Goal: Book appointment/travel/reservation

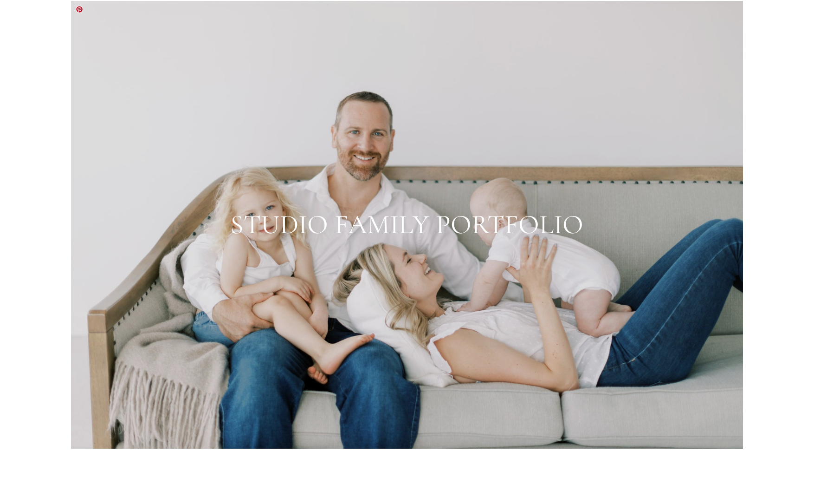
scroll to position [1402, 0]
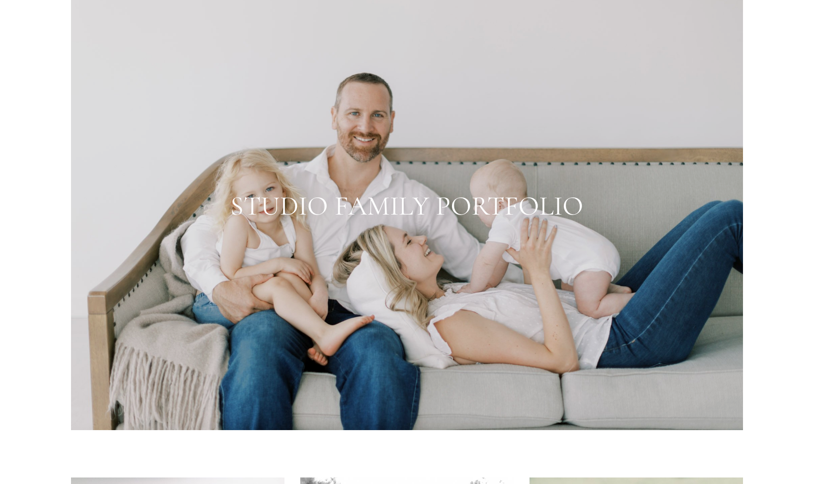
click at [351, 203] on div at bounding box center [407, 206] width 672 height 448
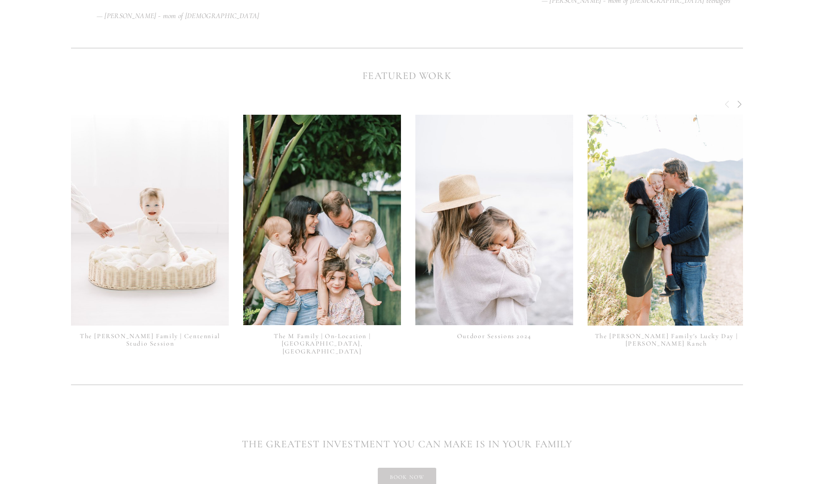
scroll to position [2306, 0]
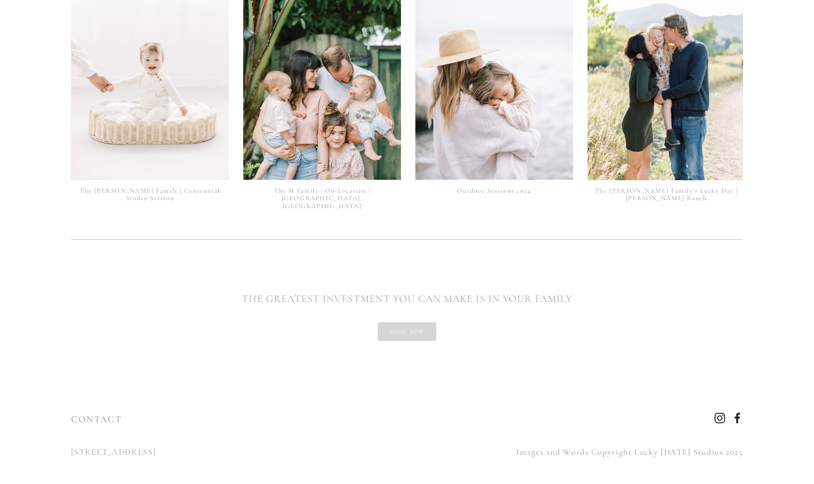
click at [384, 323] on link "book now" at bounding box center [407, 331] width 59 height 19
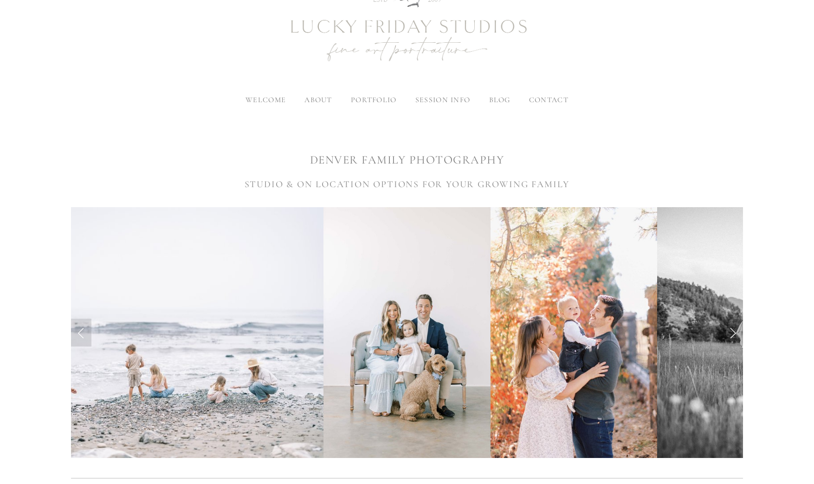
scroll to position [66, 0]
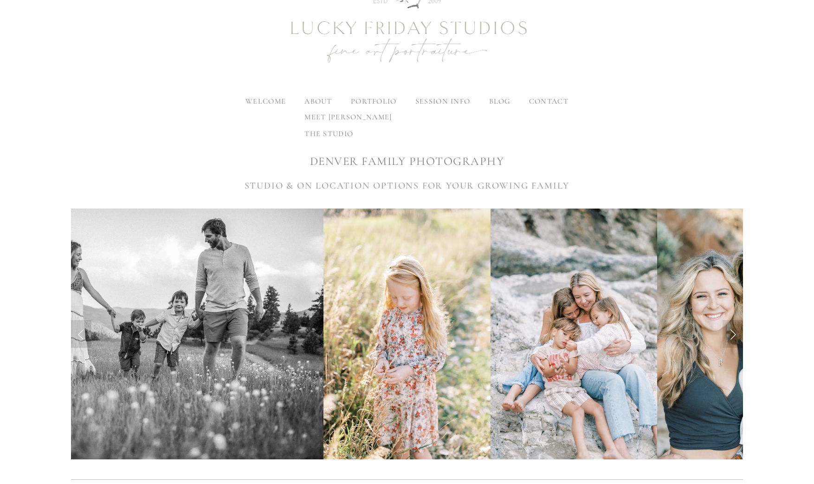
click at [327, 136] on span "the studio" at bounding box center [328, 133] width 49 height 9
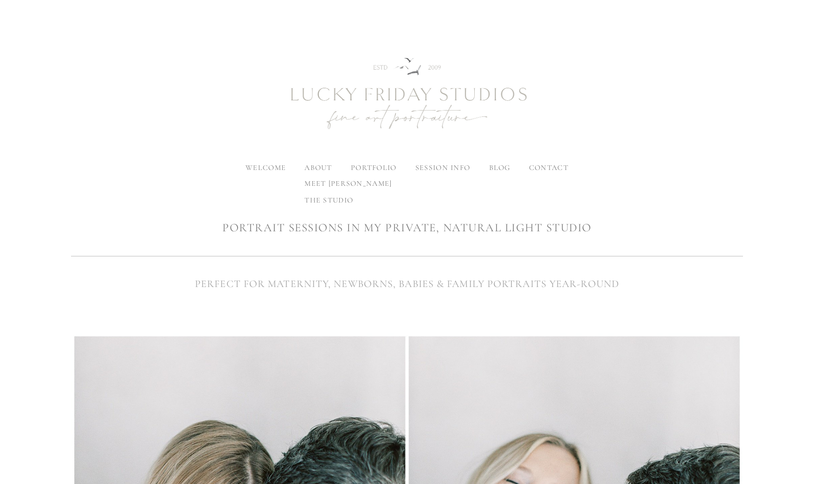
click at [317, 168] on label "about" at bounding box center [317, 167] width 27 height 9
click at [0, 0] on input "about" at bounding box center [0, 0] width 0 height 0
click at [430, 232] on span "family" at bounding box center [430, 233] width 30 height 9
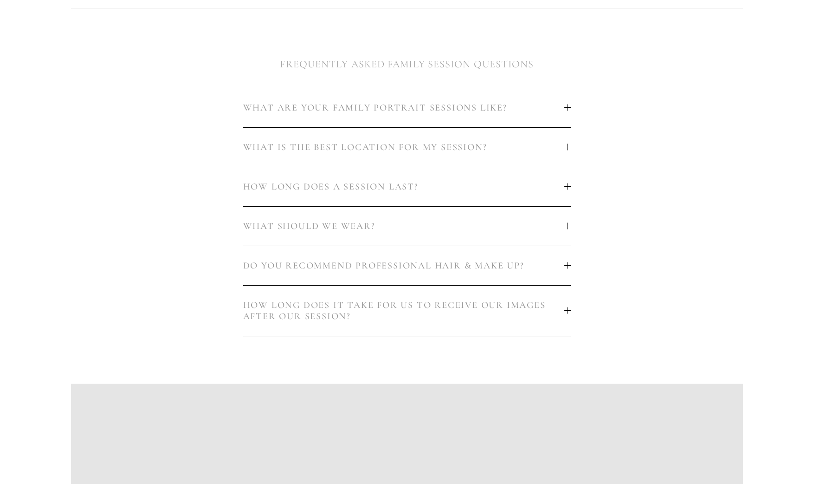
scroll to position [546, 0]
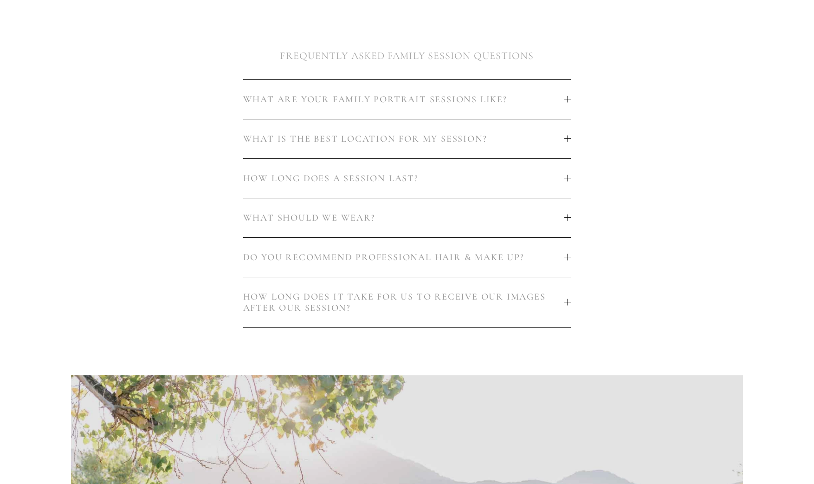
click at [445, 179] on span "HOW LONG DOES A SESSION LAST?" at bounding box center [404, 178] width 322 height 11
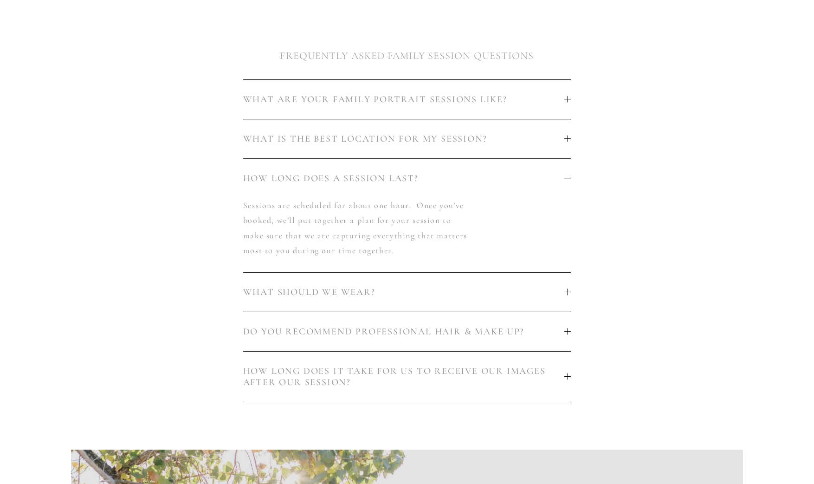
click at [481, 142] on span "WHAT IS THE BEST LOCATION FOR MY SESSION?" at bounding box center [404, 138] width 322 height 11
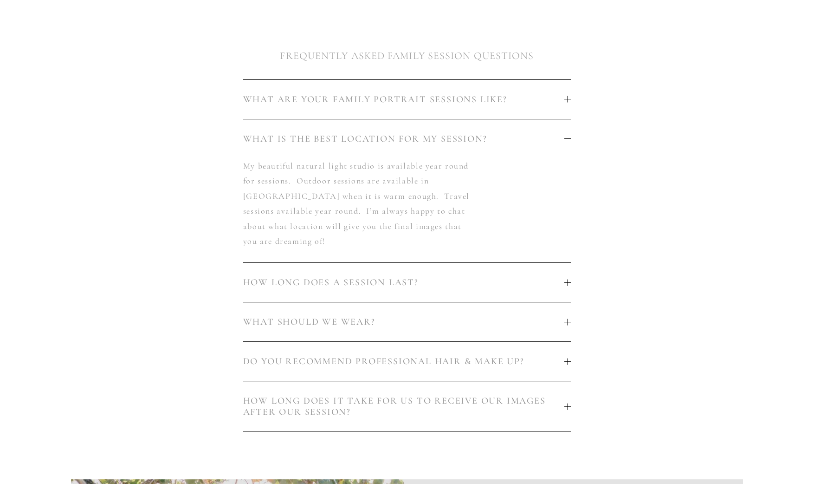
click at [439, 103] on span "WHAT ARE YOUR FAMILY PORTRAIT SESSIONS LIKE?" at bounding box center [404, 99] width 322 height 11
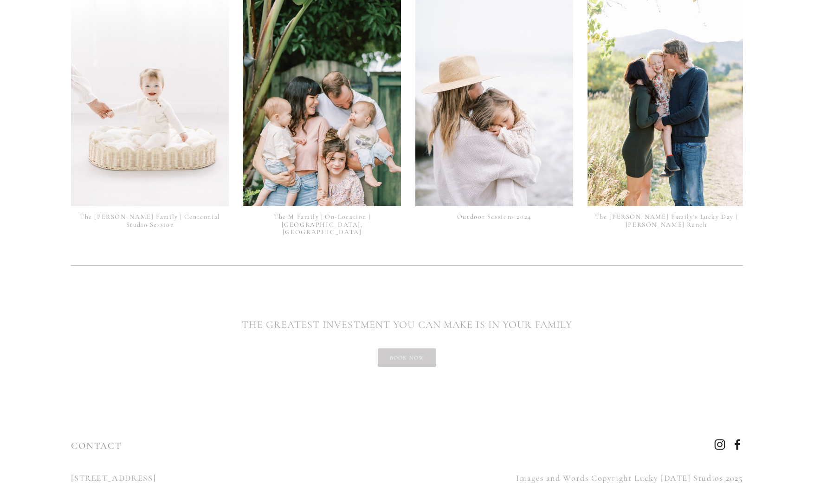
scroll to position [2440, 0]
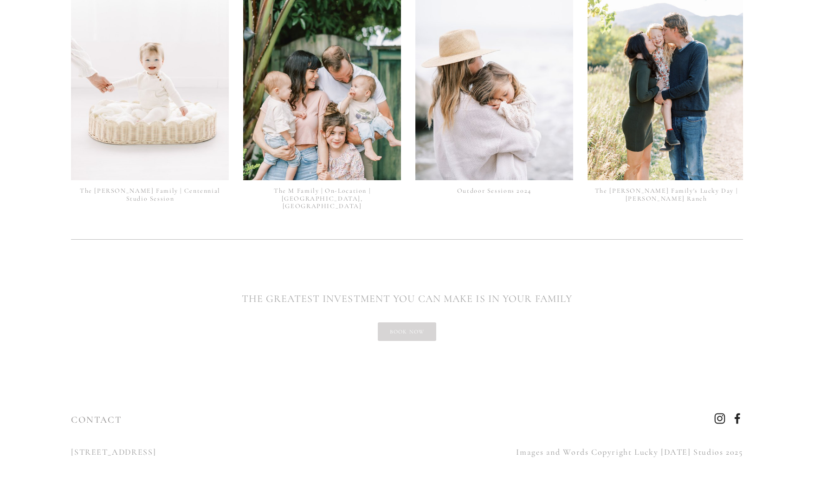
click at [394, 327] on link "book now" at bounding box center [407, 331] width 59 height 19
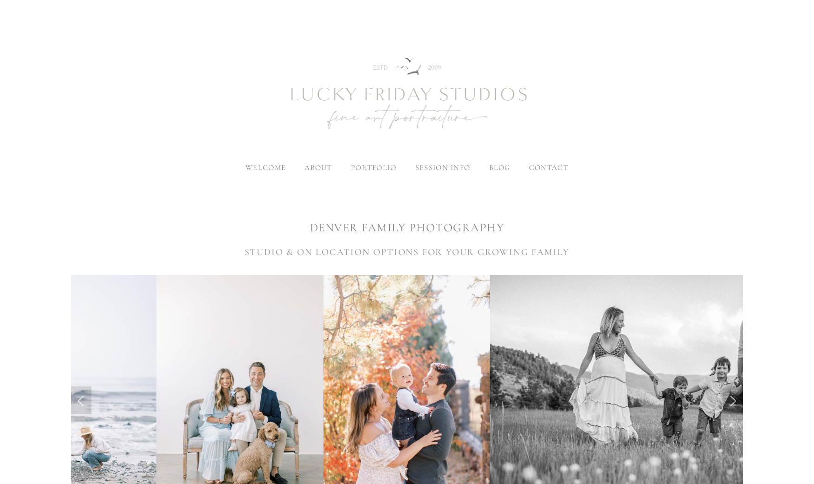
click at [556, 165] on span "contact" at bounding box center [548, 167] width 39 height 9
